Goal: Task Accomplishment & Management: Use online tool/utility

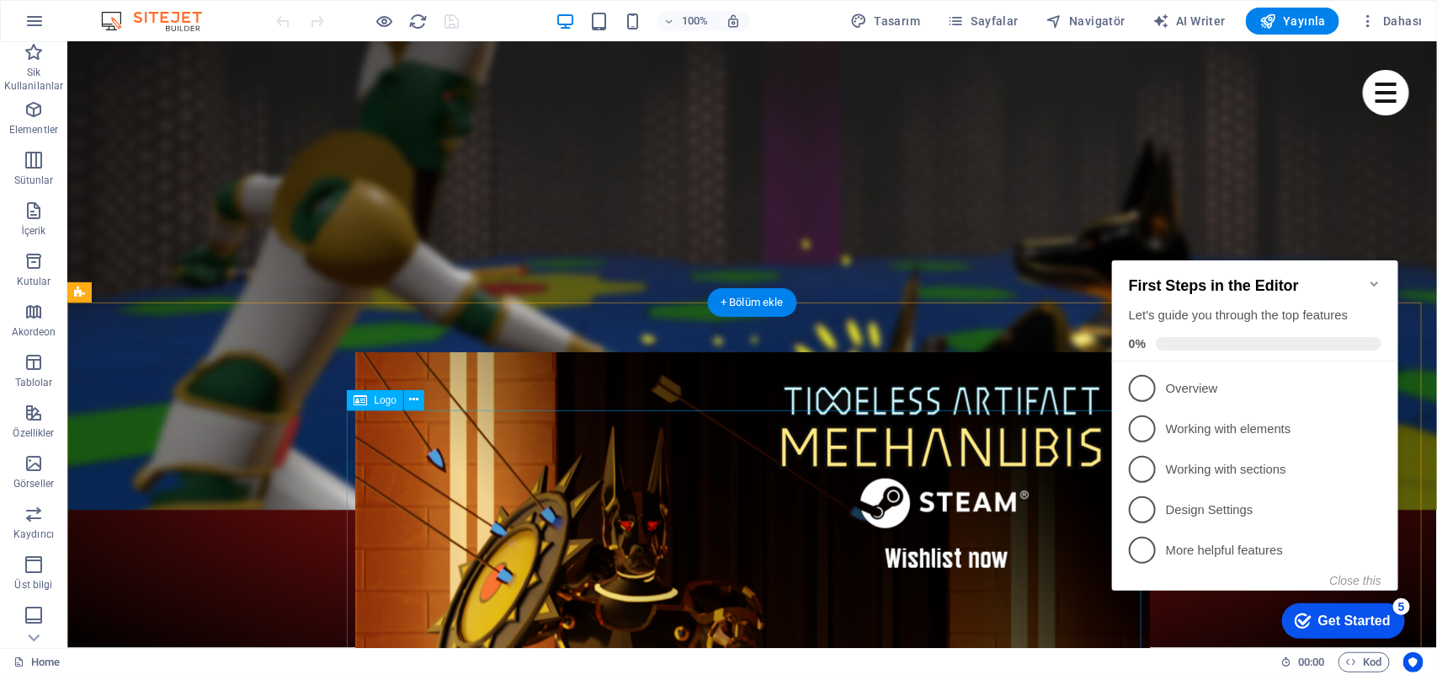
scroll to position [3475, 0]
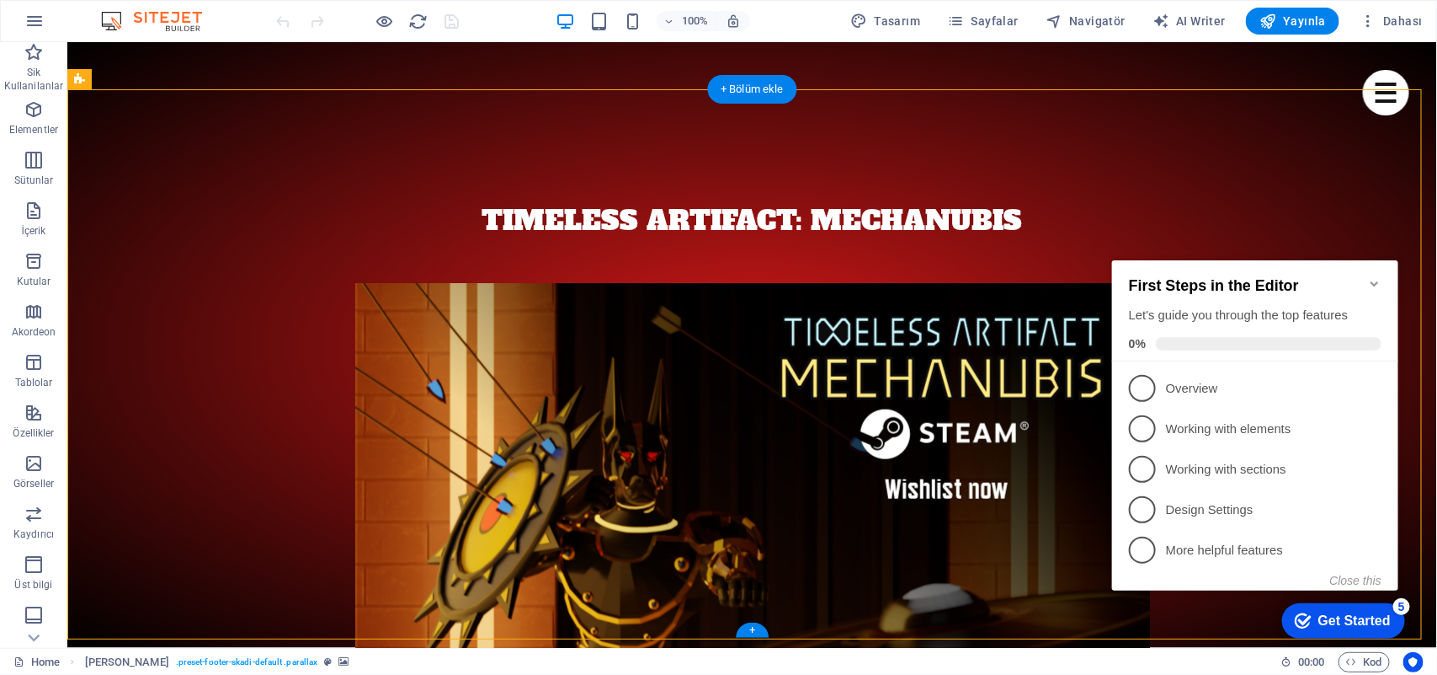
select select "footer"
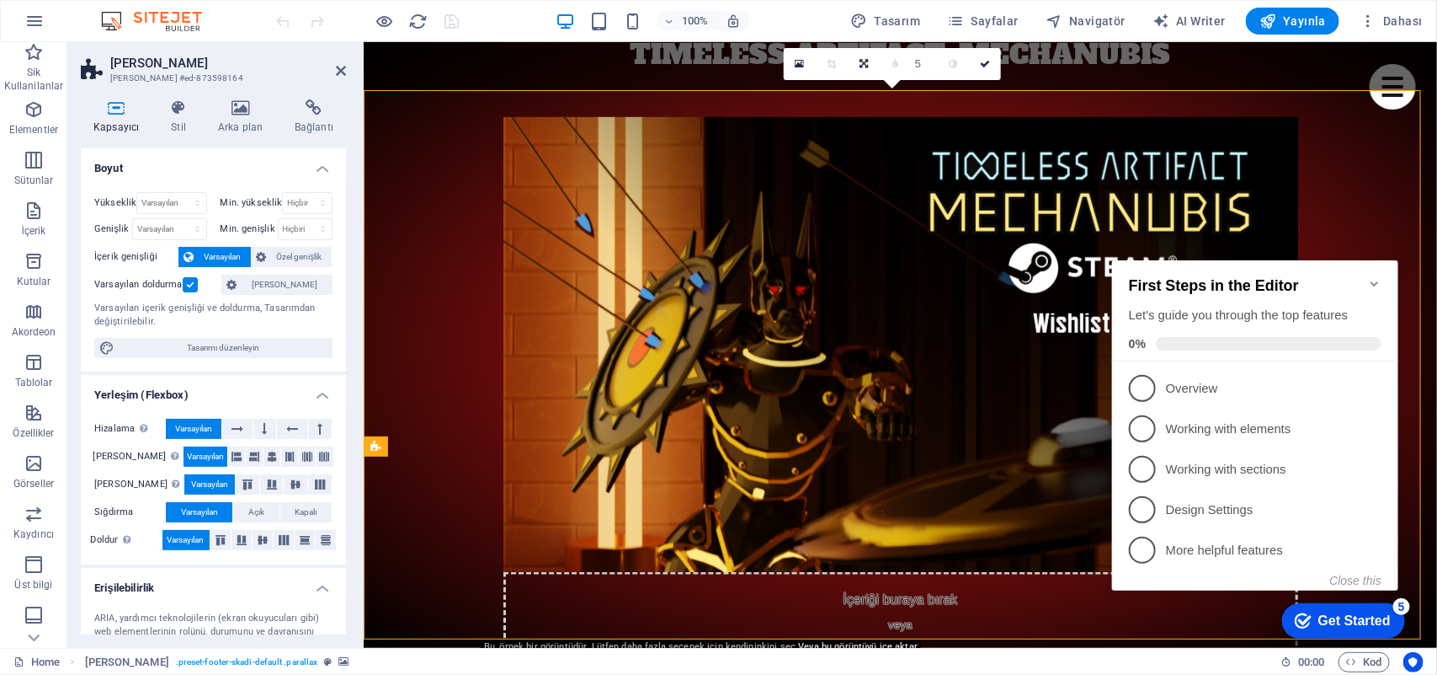
scroll to position [3644, 0]
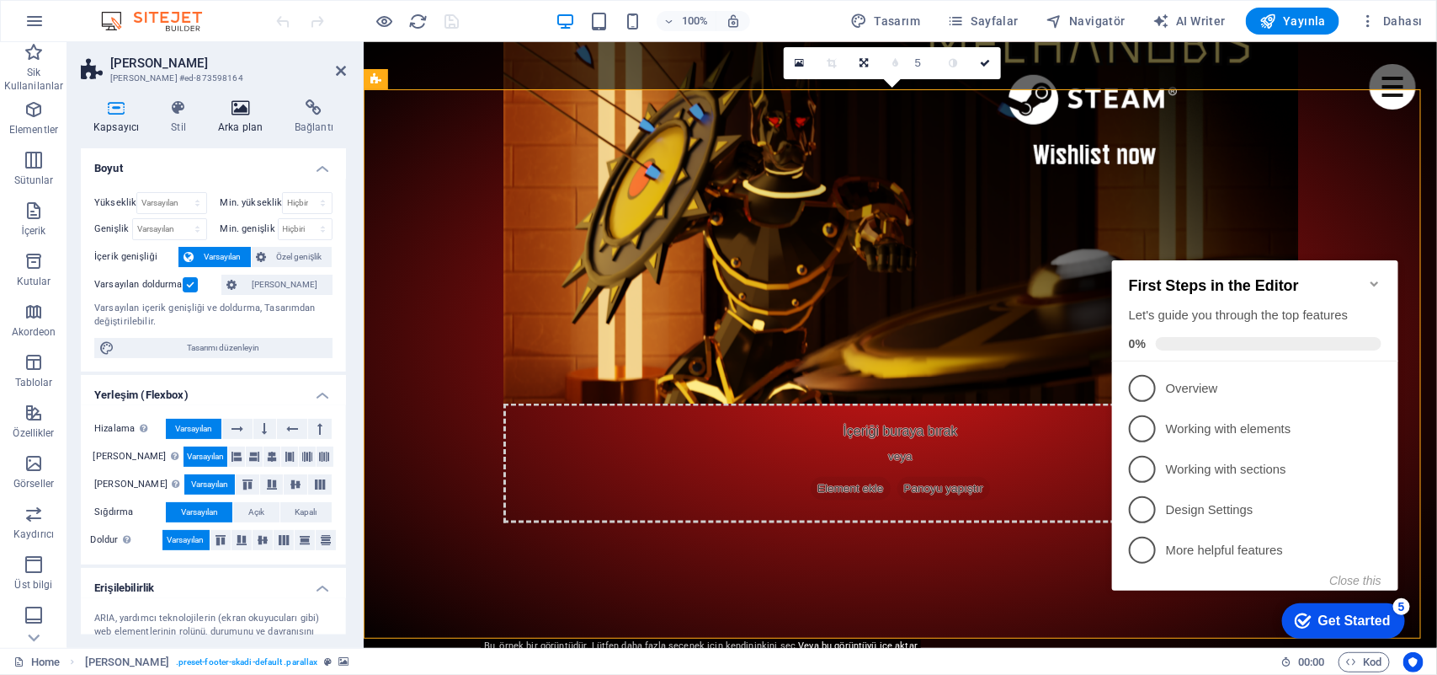
click at [232, 106] on icon at bounding box center [240, 107] width 70 height 17
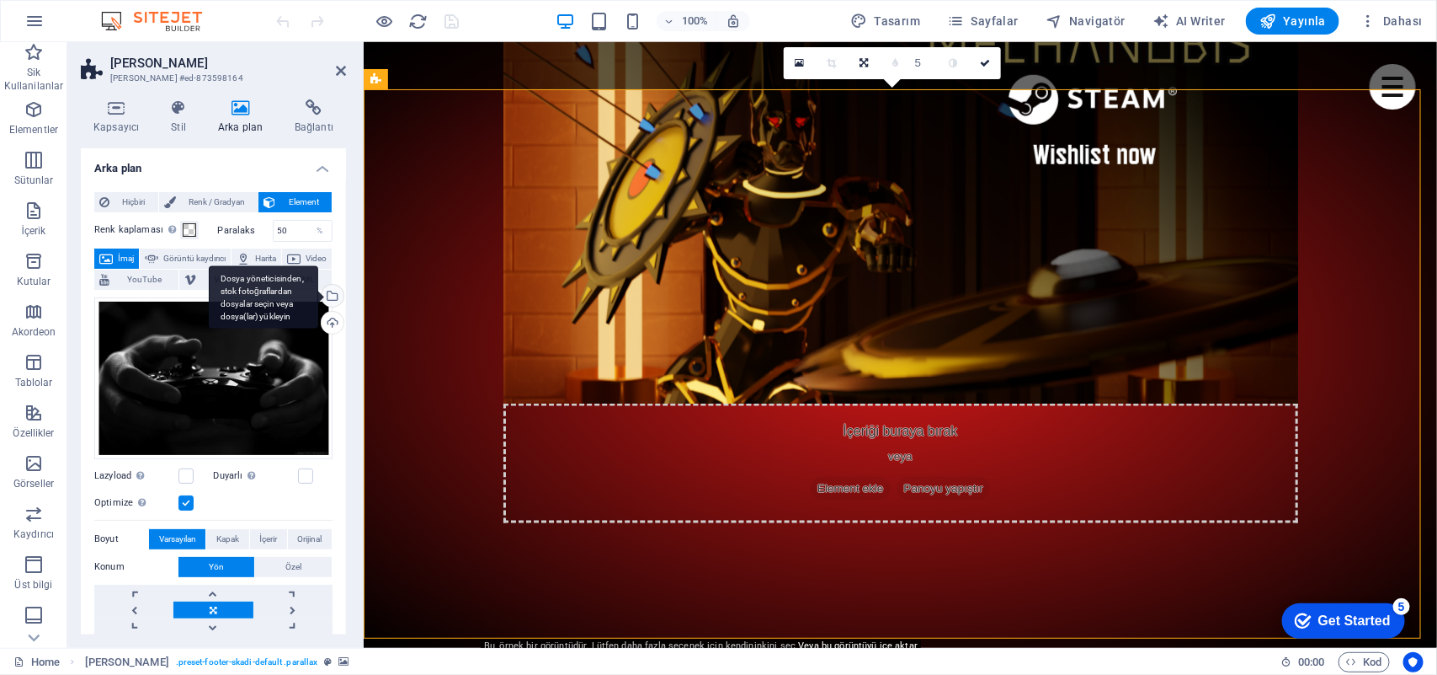
click at [331, 305] on div "Dosya yöneticisinden, stok fotoğraflardan dosyalar seçin veya dosya(lar) yükley…" at bounding box center [330, 297] width 25 height 25
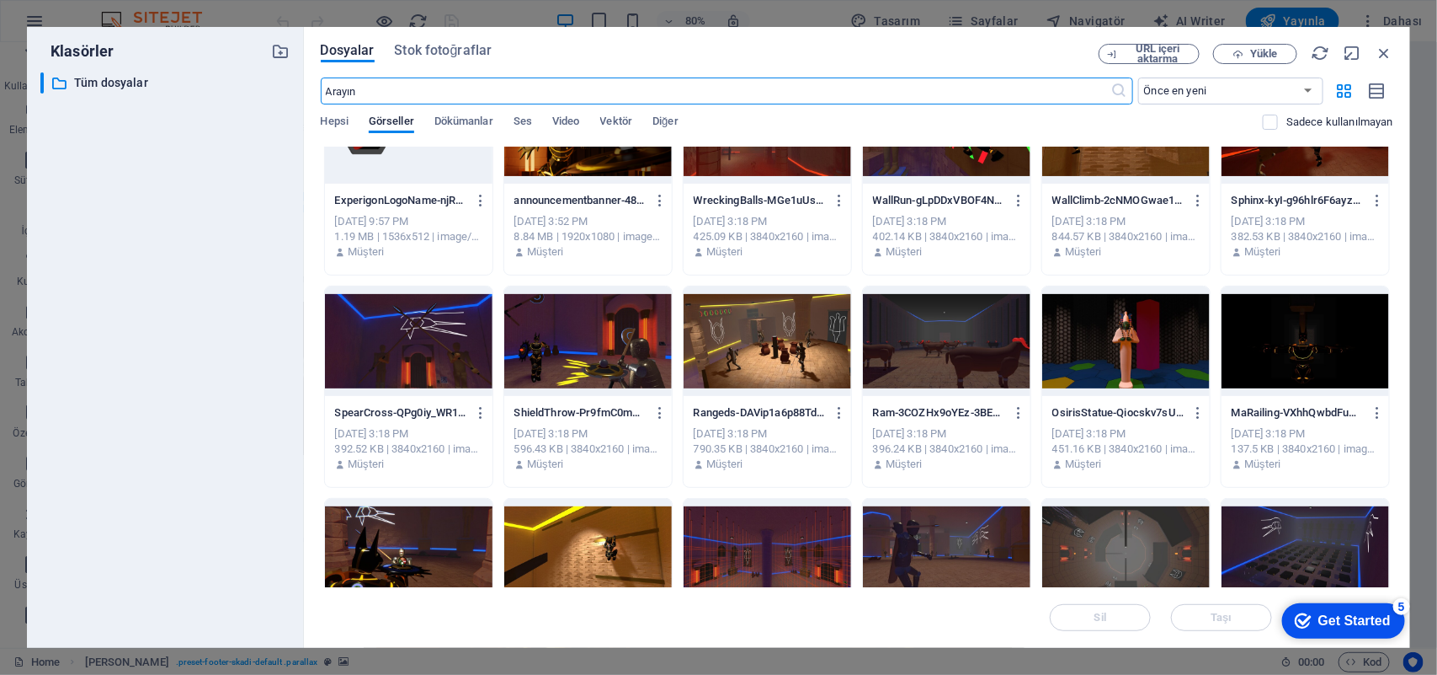
scroll to position [105, 0]
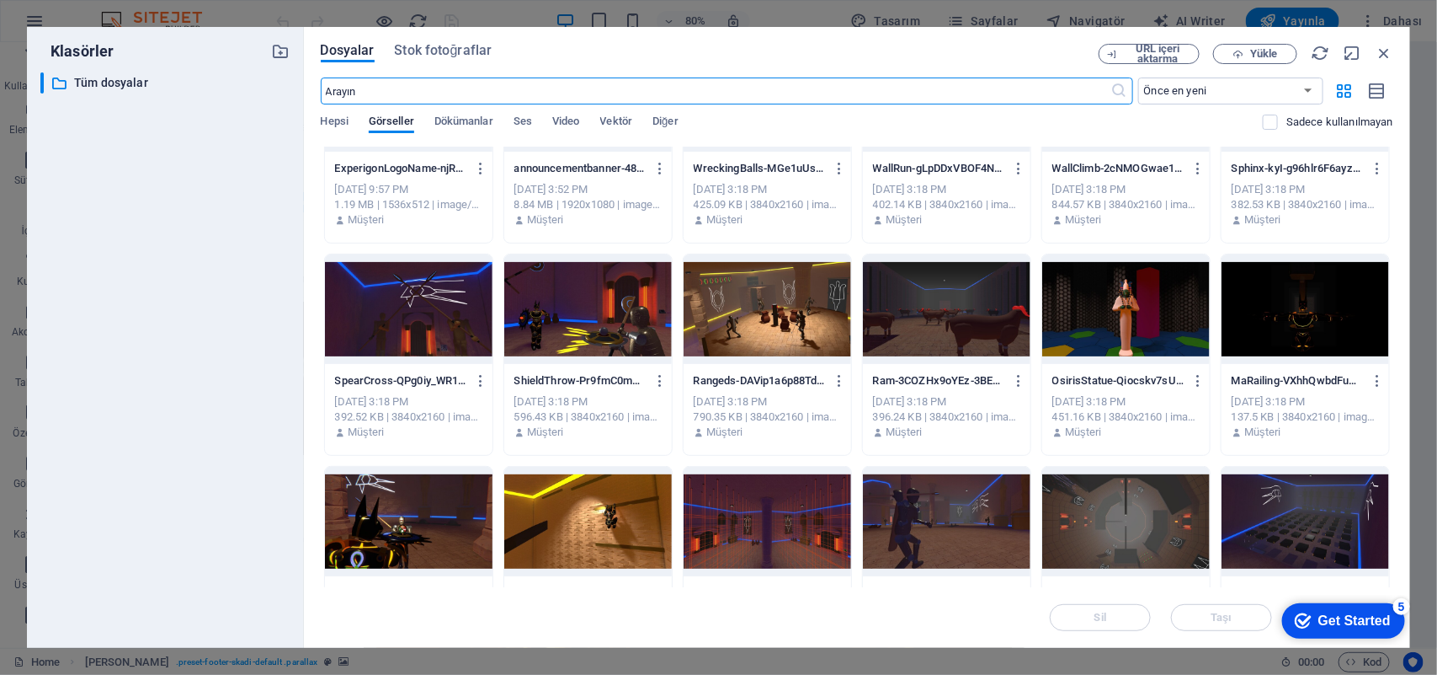
click at [1274, 316] on div at bounding box center [1306, 308] width 168 height 109
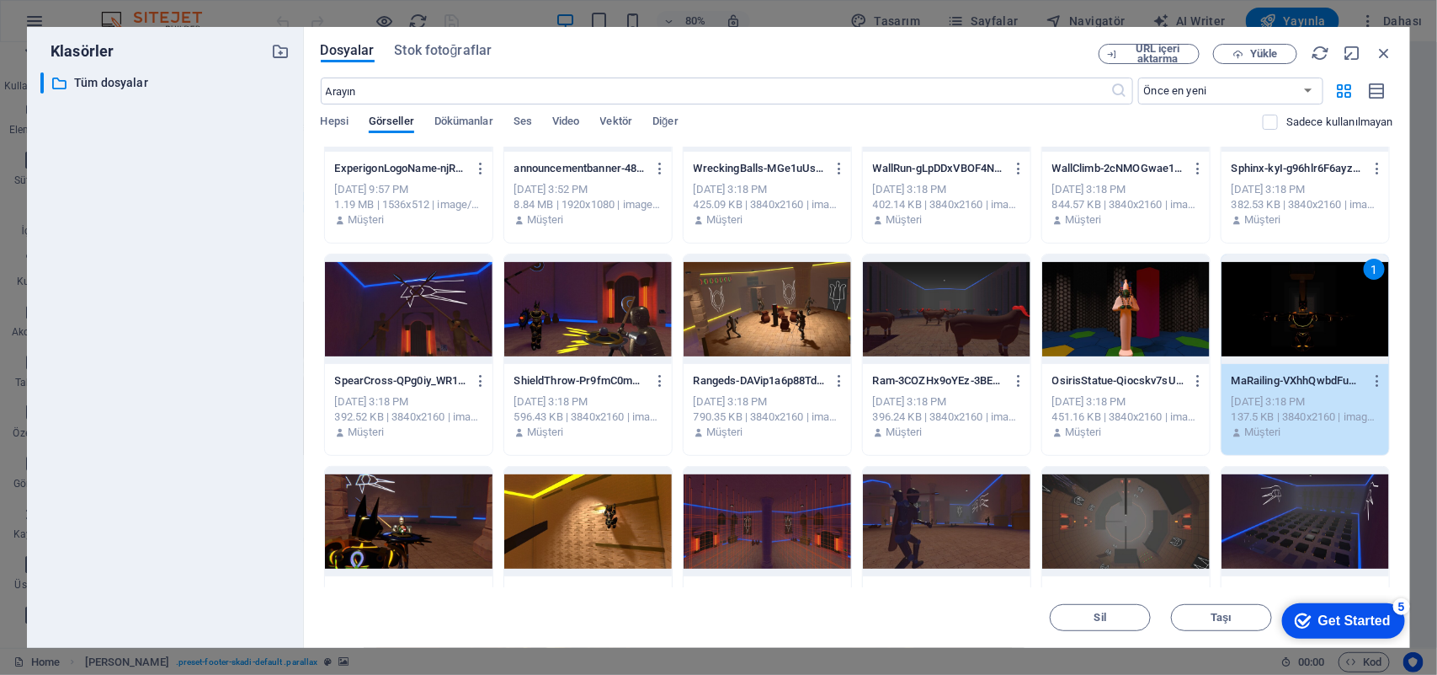
click at [1274, 316] on div "1" at bounding box center [1306, 308] width 168 height 109
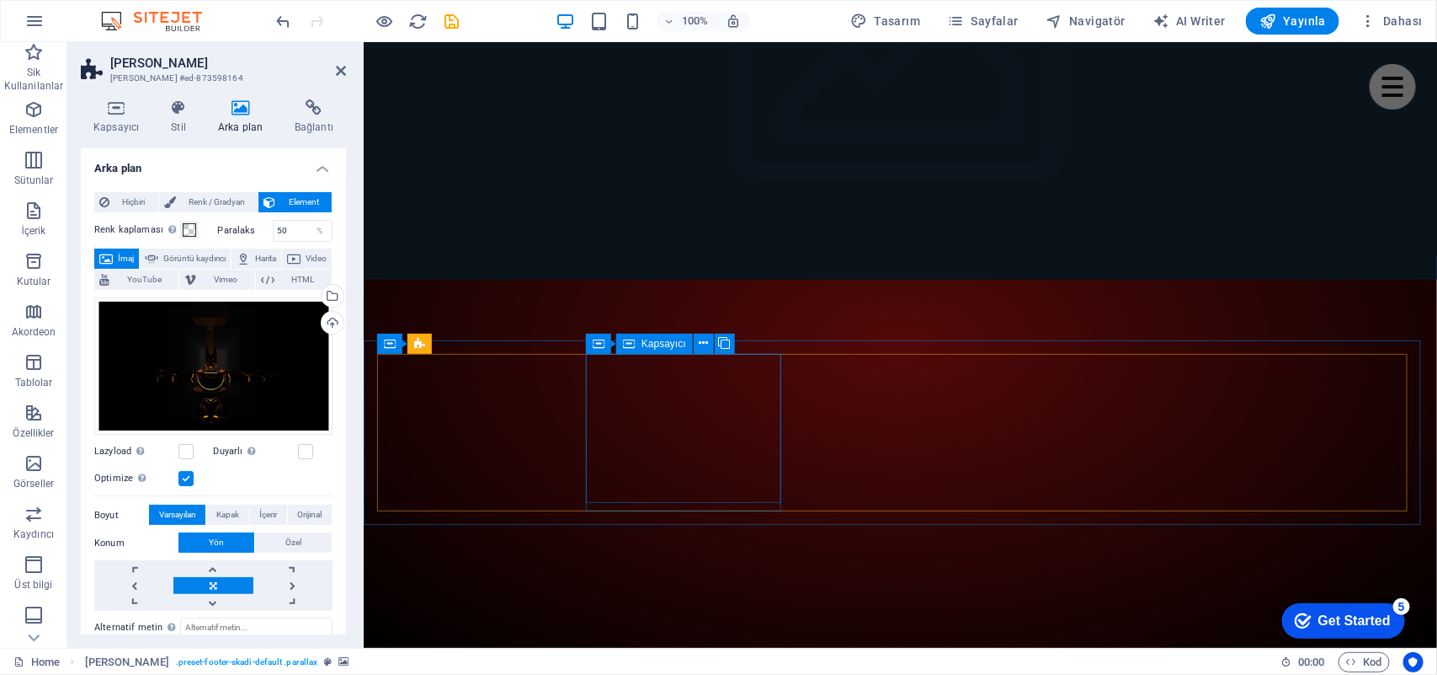
scroll to position [0, 0]
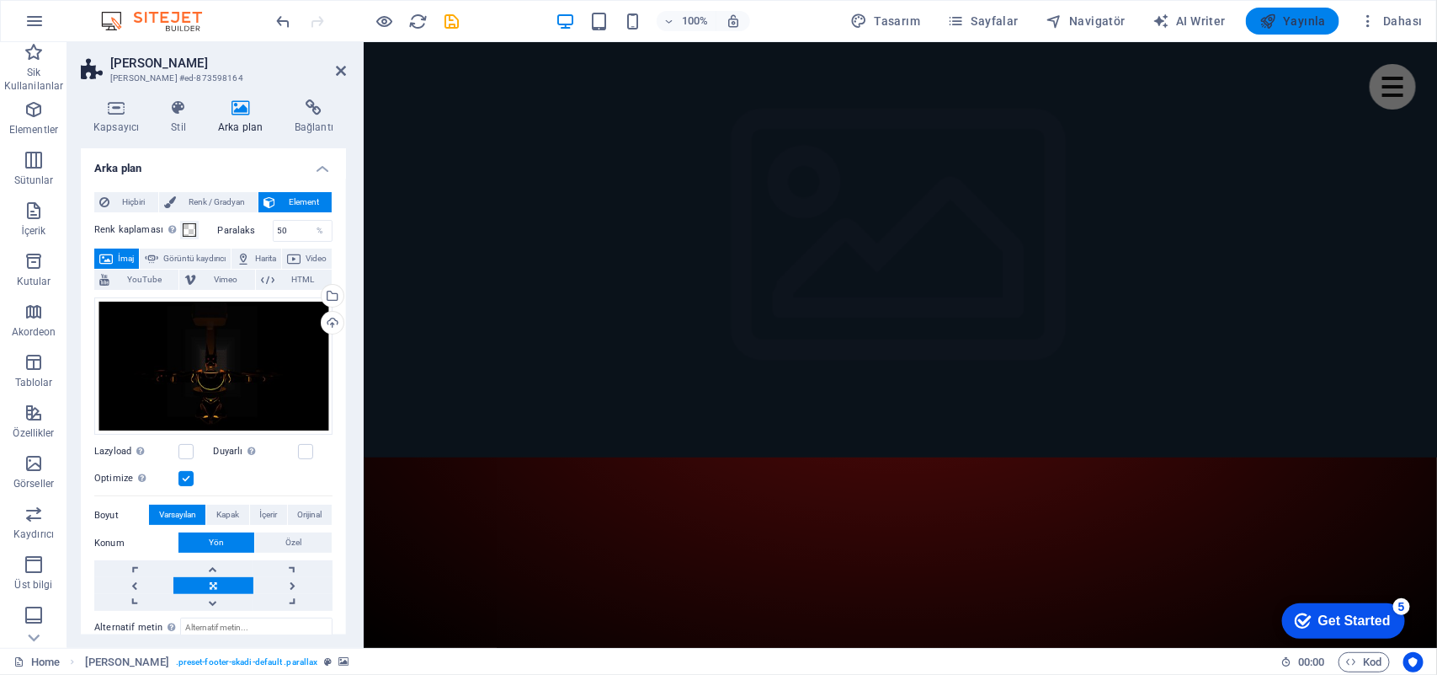
click at [1293, 18] on span "Yayınla" at bounding box center [1293, 21] width 67 height 17
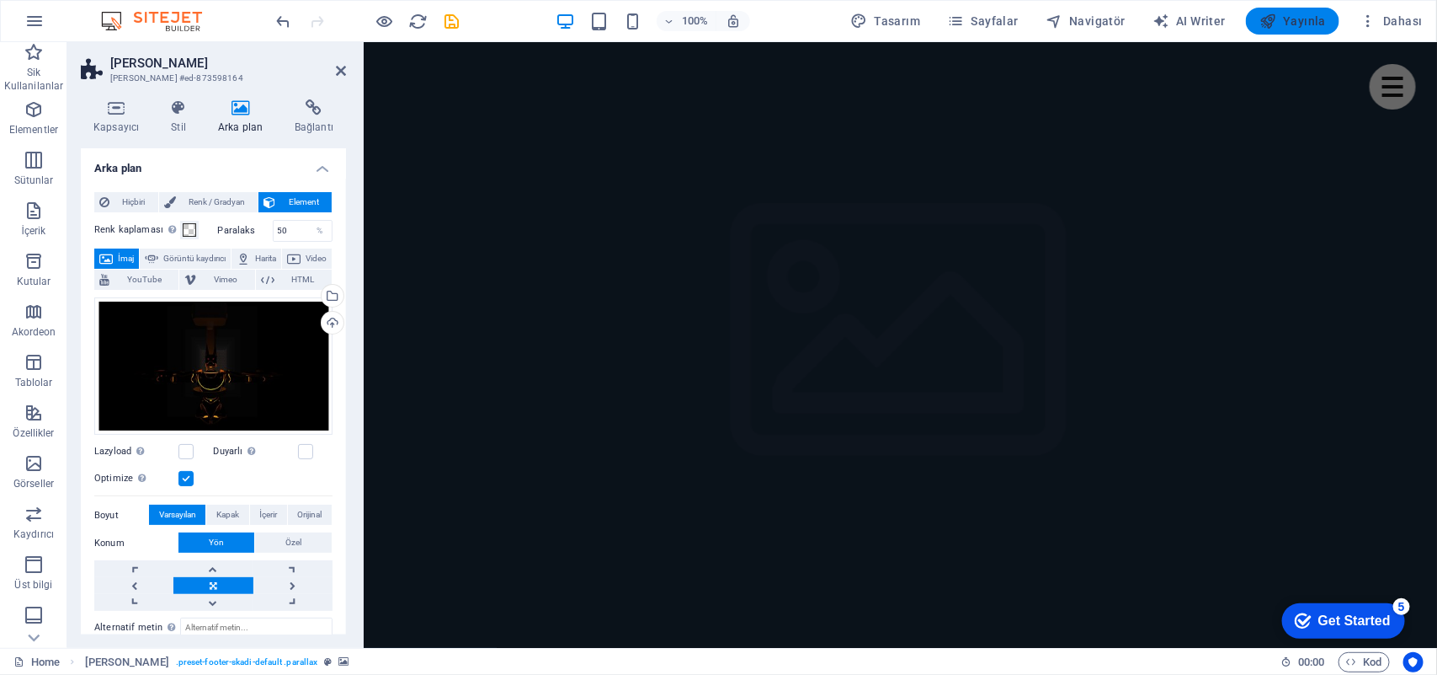
scroll to position [3971, 0]
